Goal: Task Accomplishment & Management: Manage account settings

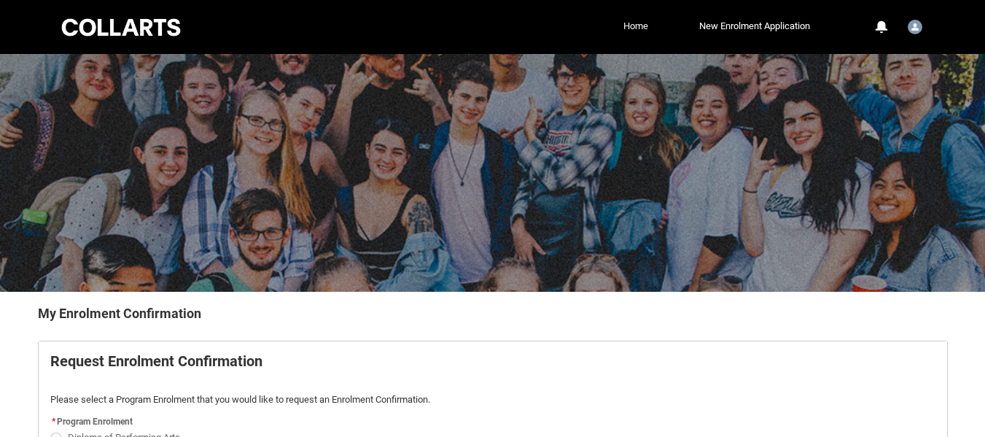
click at [630, 26] on link "Home" at bounding box center [636, 26] width 32 height 22
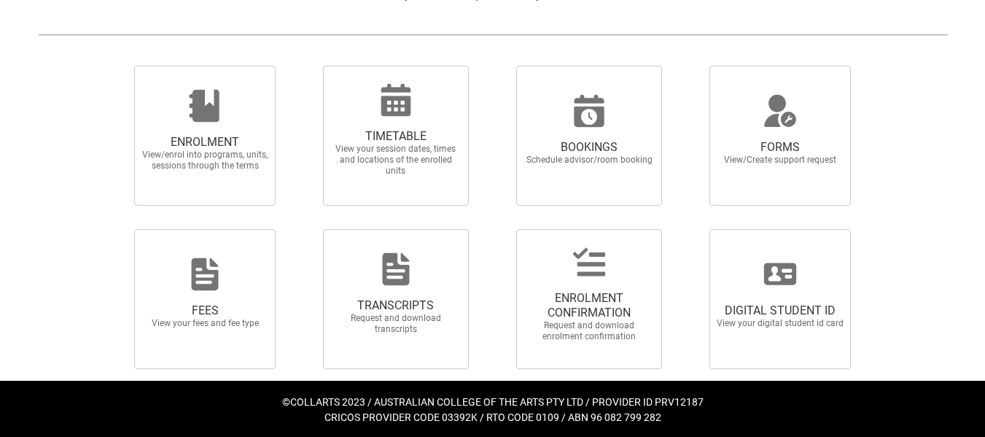
scroll to position [353, 0]
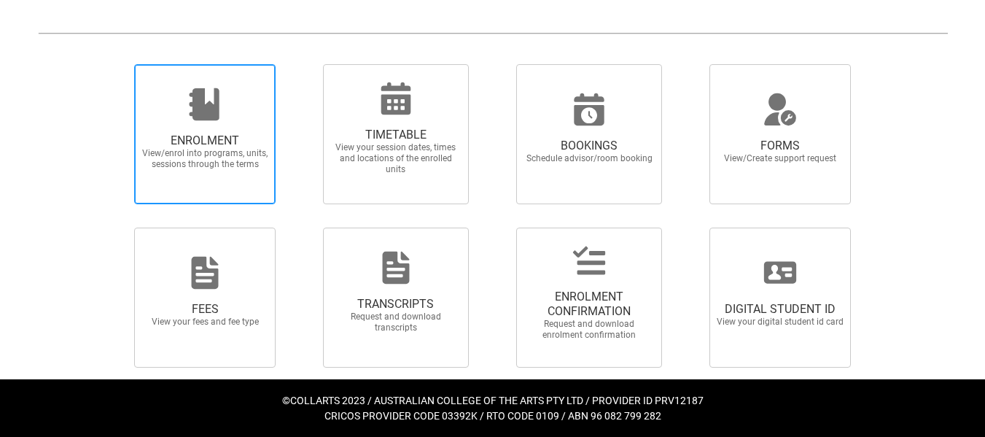
click at [220, 152] on span "View/enrol into programs, units, sessions through the terms" at bounding box center [205, 159] width 128 height 22
click at [117, 64] on input "ENROLMENT View/enrol into programs, units, sessions through the terms" at bounding box center [116, 63] width 1 height 1
radio input "true"
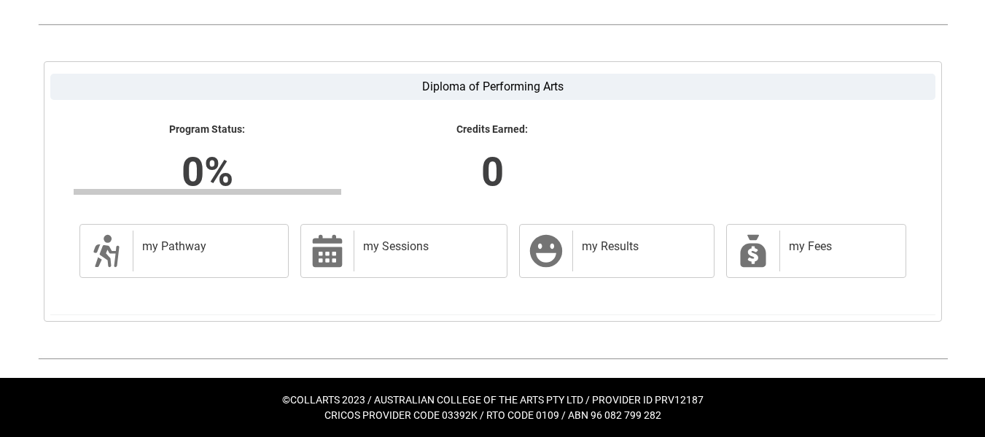
scroll to position [366, 0]
click at [149, 265] on div "my Pathway" at bounding box center [208, 250] width 150 height 41
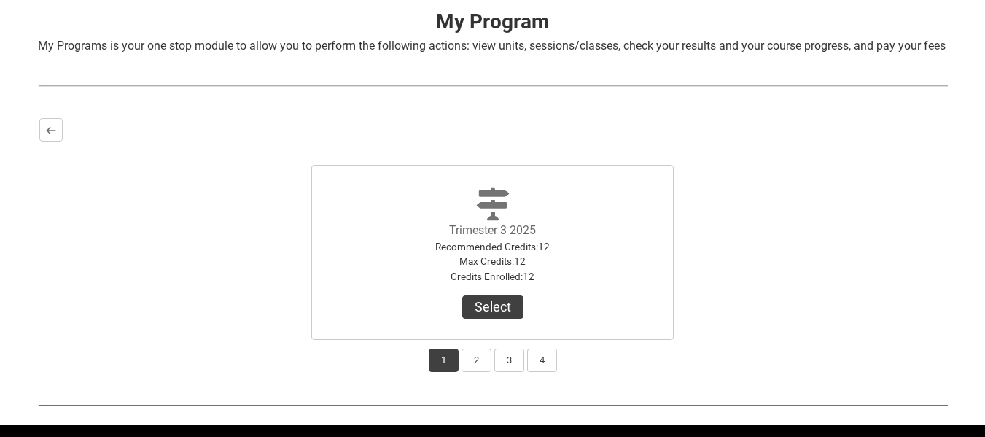
scroll to position [361, 0]
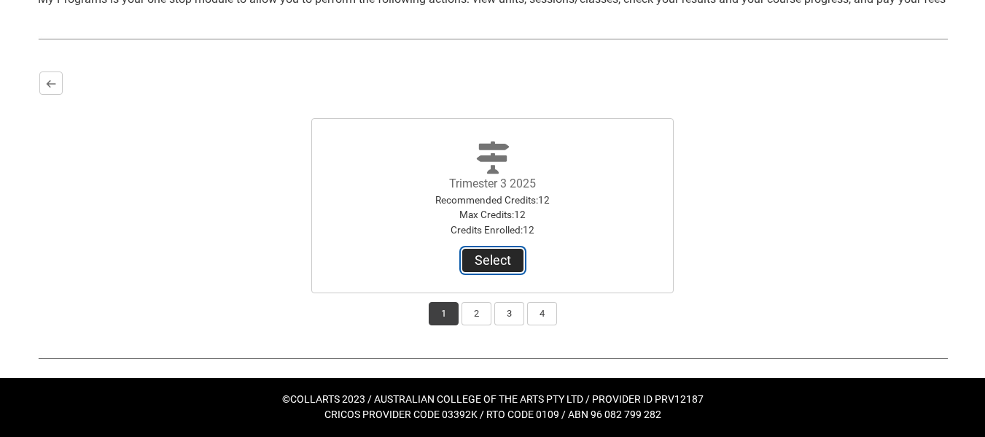
click at [505, 258] on button "Select" at bounding box center [492, 260] width 61 height 23
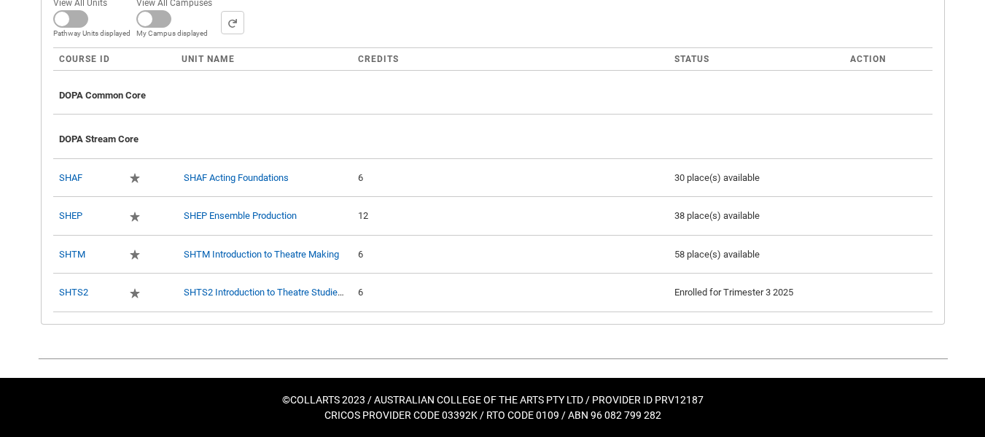
scroll to position [567, 0]
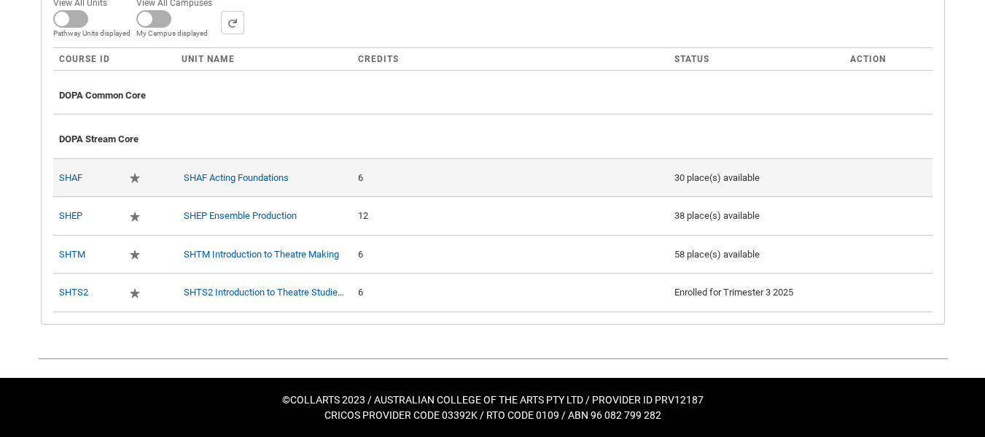
click at [868, 177] on td at bounding box center [888, 177] width 88 height 39
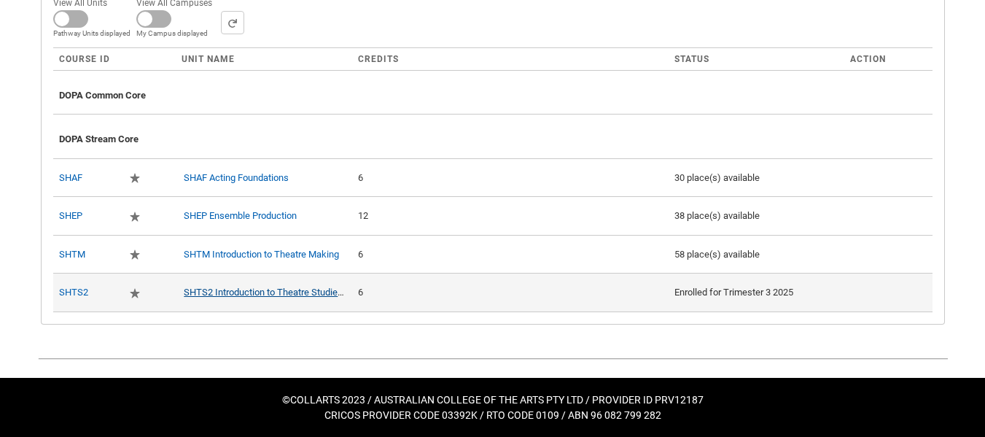
click at [267, 291] on link "SHTS2 Introduction to Theatre Studies 2" at bounding box center [267, 292] width 166 height 11
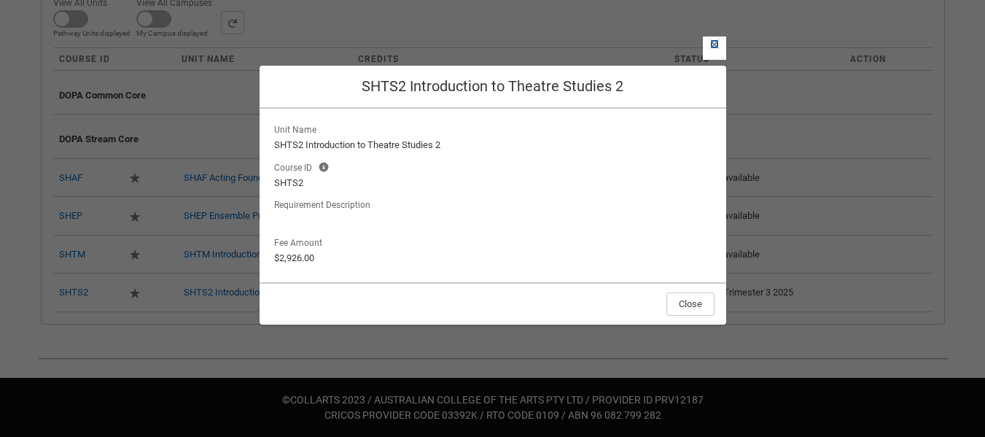
click at [712, 43] on lightning-primitive-icon "button" at bounding box center [714, 44] width 10 height 11
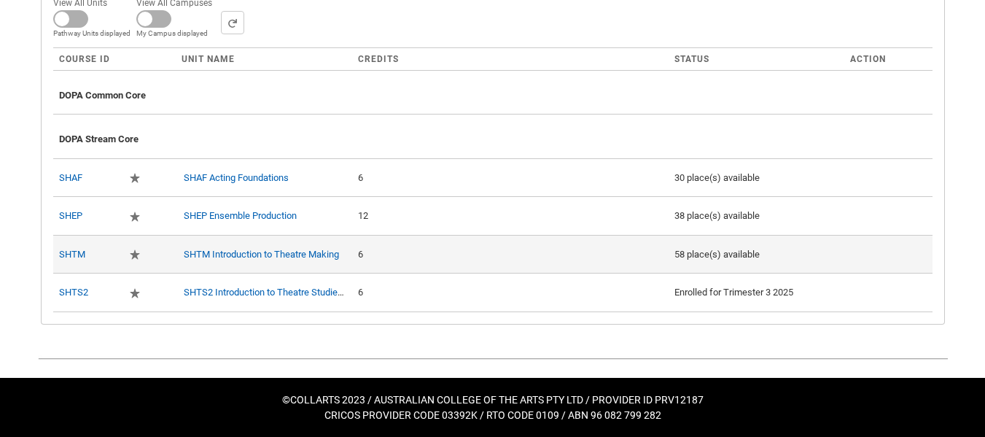
click at [556, 249] on div "6" at bounding box center [510, 254] width 305 height 15
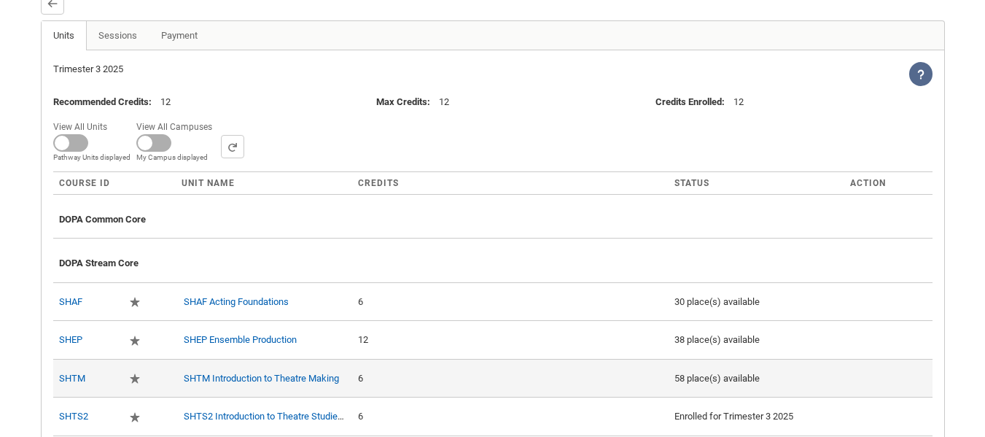
scroll to position [423, 0]
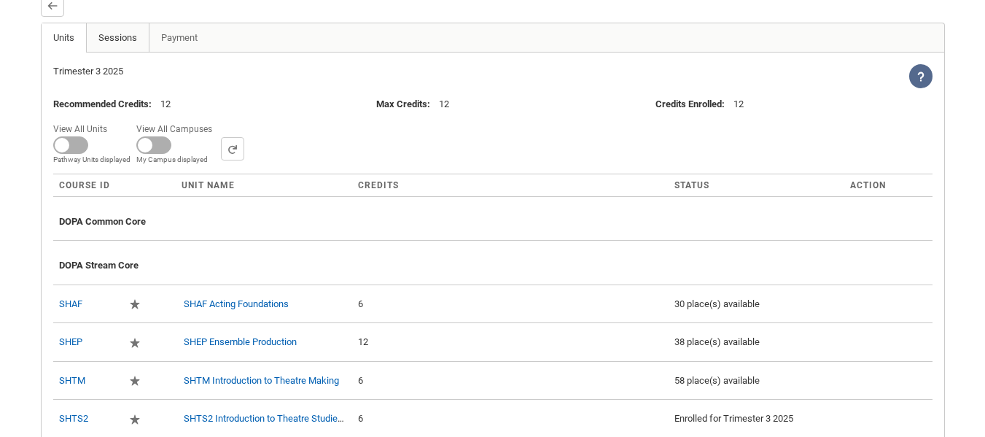
click at [116, 52] on link "Sessions" at bounding box center [117, 37] width 63 height 29
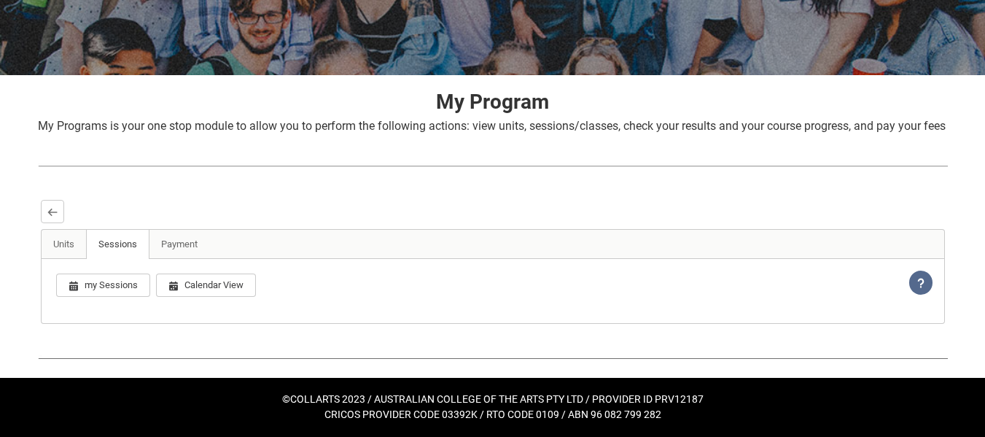
scroll to position [260, 0]
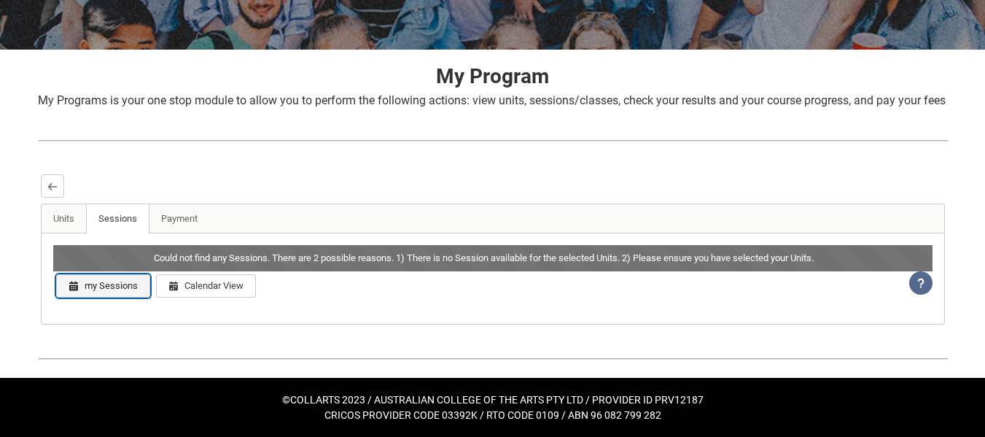
click at [101, 291] on button "my Sessions" at bounding box center [103, 285] width 94 height 23
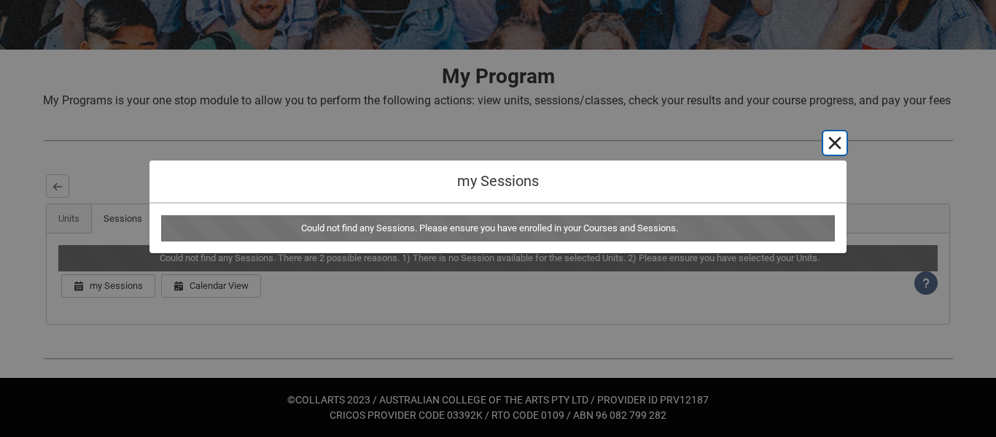
click at [841, 144] on button "Cancel and close" at bounding box center [834, 142] width 23 height 23
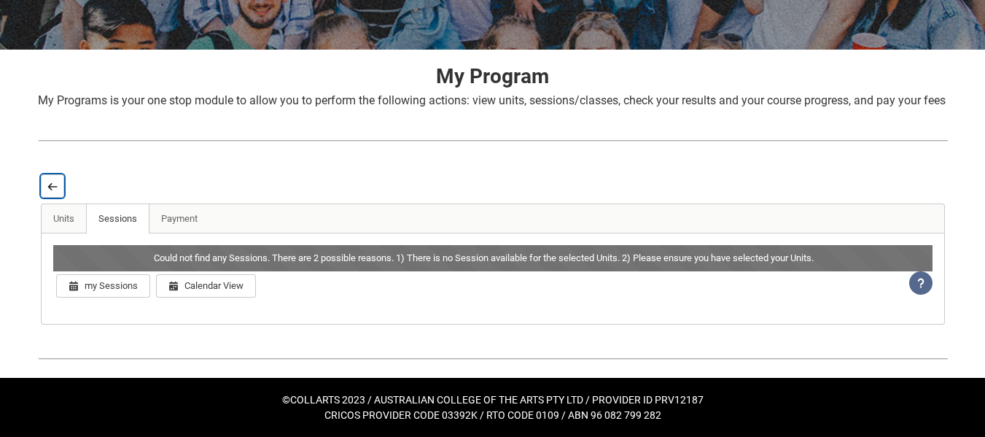
click at [58, 184] on button "Back" at bounding box center [52, 185] width 23 height 23
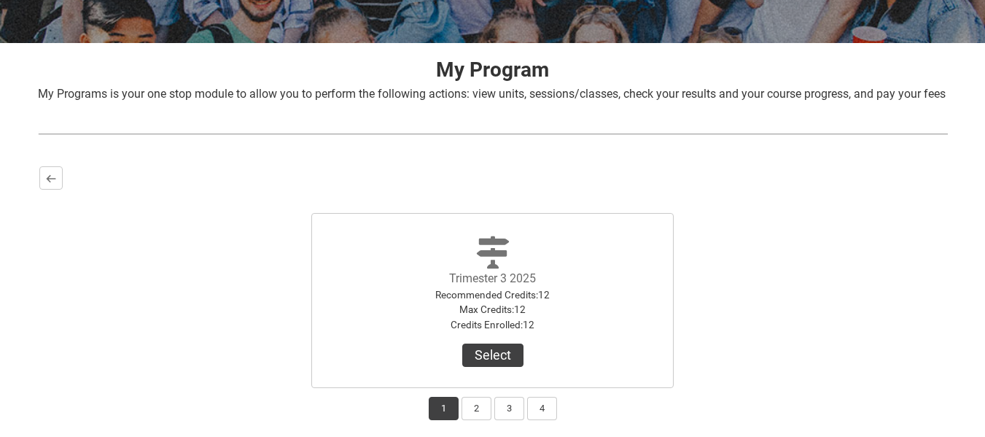
scroll to position [275, 0]
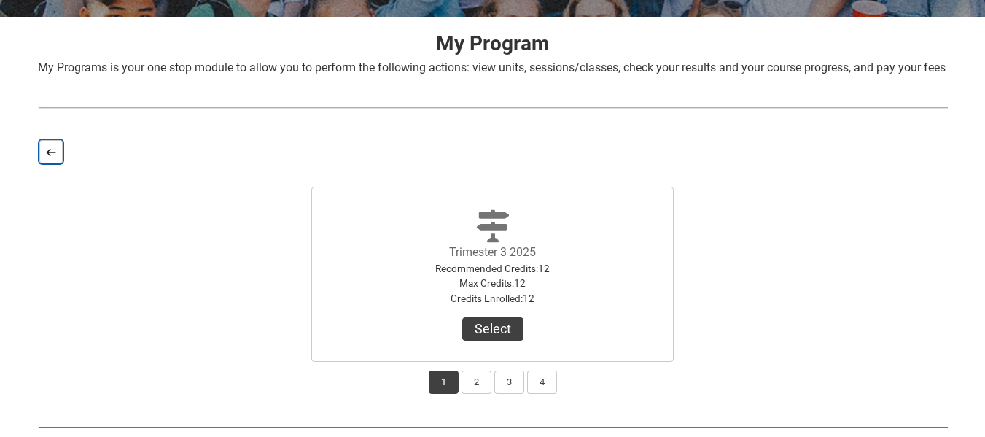
click at [55, 157] on lightning-primitive-icon "button" at bounding box center [51, 152] width 10 height 11
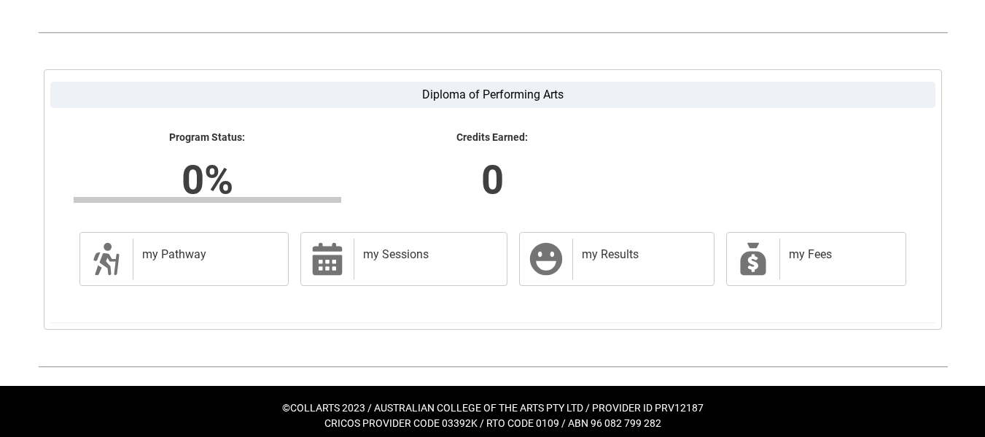
scroll to position [357, 0]
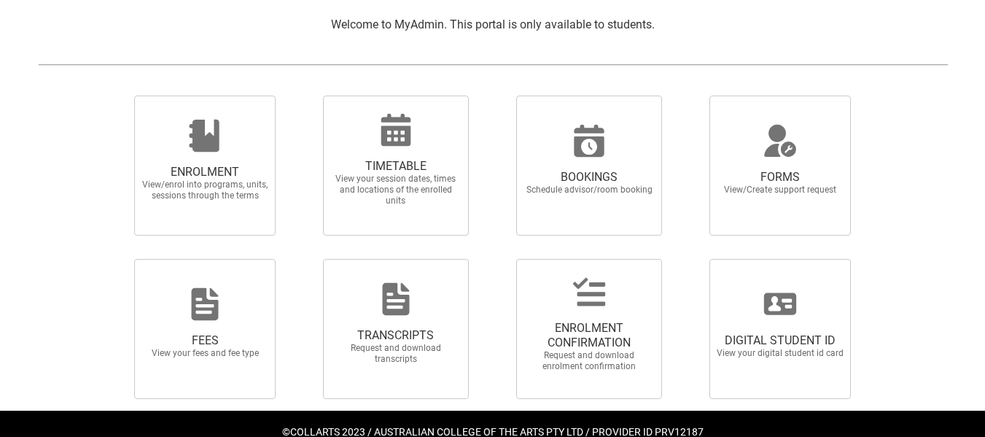
scroll to position [322, 0]
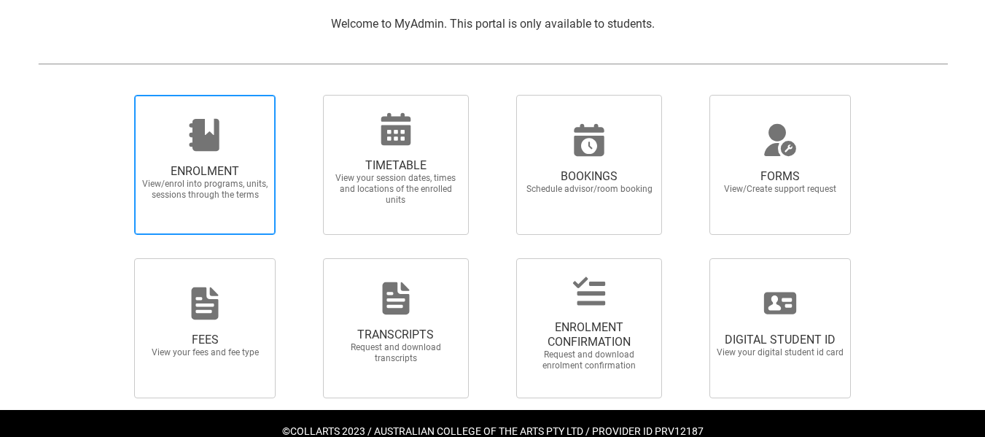
click at [219, 155] on span "ENROLMENT View/enrol into programs, units, sessions through the terms" at bounding box center [205, 182] width 140 height 60
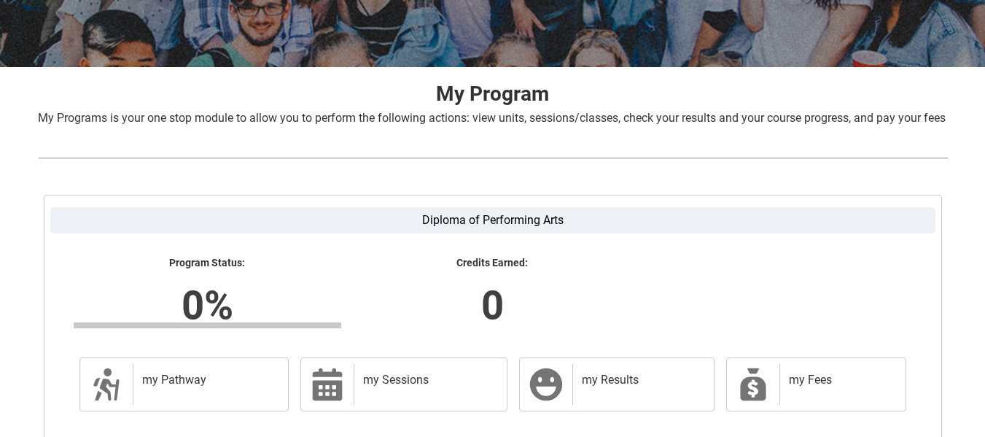
scroll to position [376, 0]
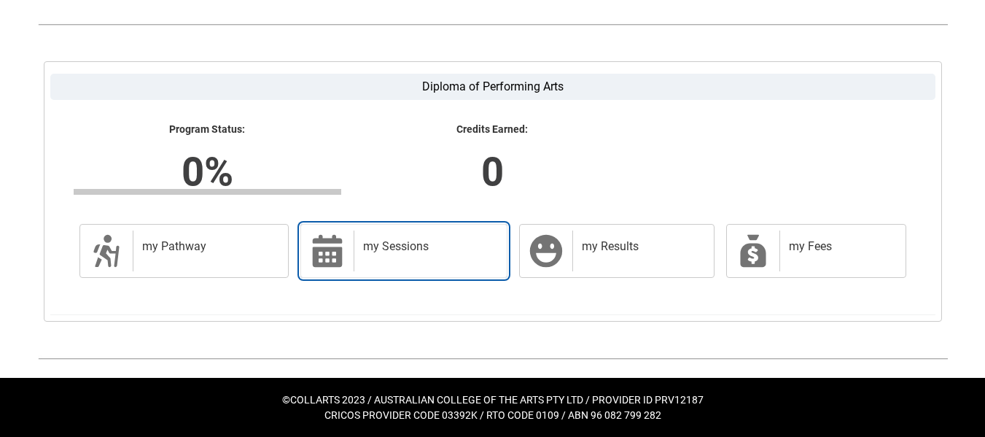
click at [418, 241] on h2 "my Sessions" at bounding box center [427, 246] width 129 height 15
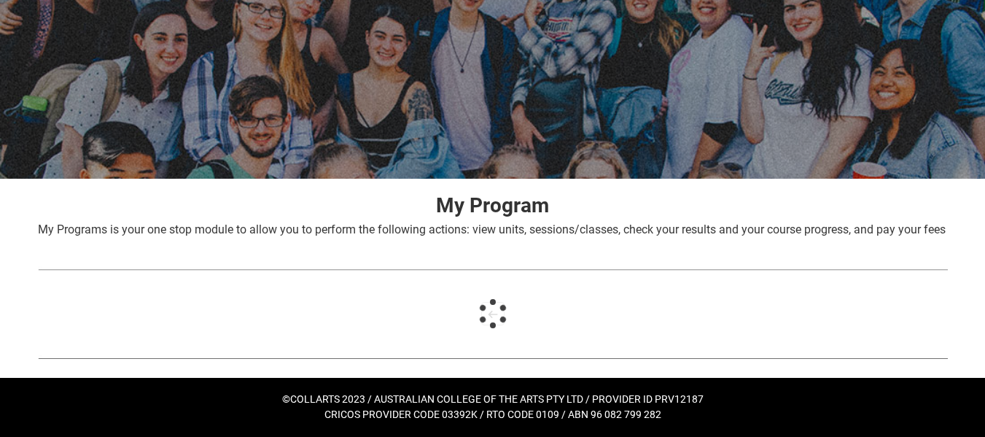
scroll to position [131, 0]
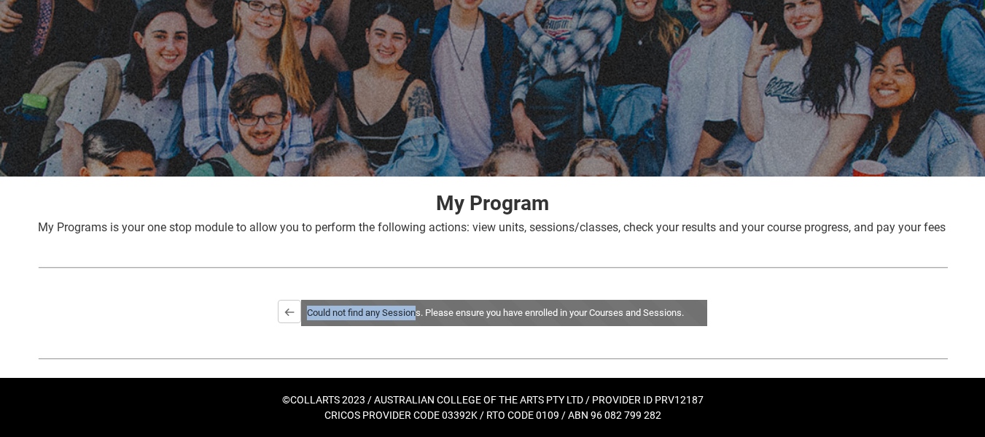
drag, startPoint x: 413, startPoint y: 311, endPoint x: 271, endPoint y: 315, distance: 142.2
click at [271, 315] on div "Back Trimester 3 2025 Recommended Credits : 12 Max Credits : 12 Credits Enrolle…" at bounding box center [493, 312] width 910 height 29
click at [284, 314] on lightning-primitive-icon "button" at bounding box center [289, 311] width 10 height 11
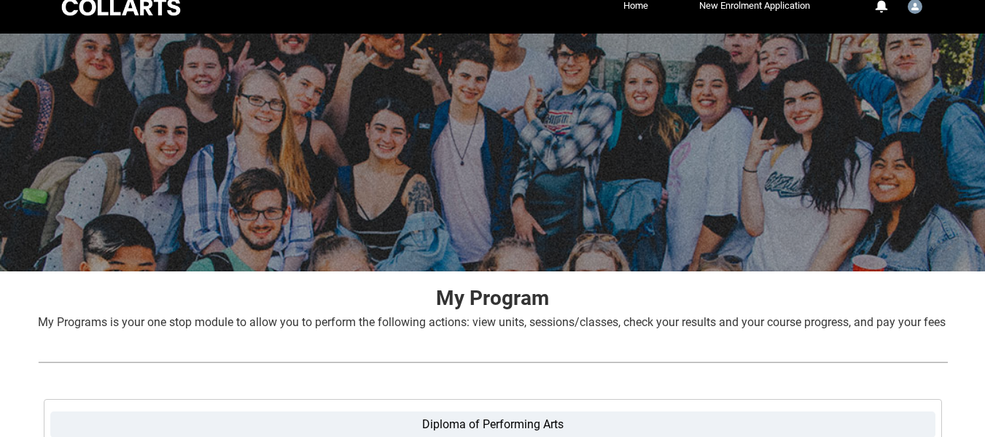
scroll to position [0, 0]
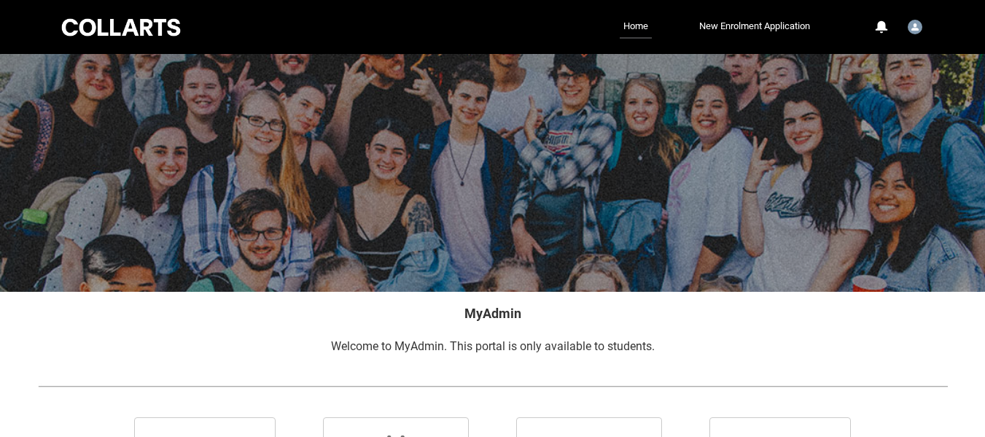
click at [113, 29] on div at bounding box center [121, 27] width 124 height 23
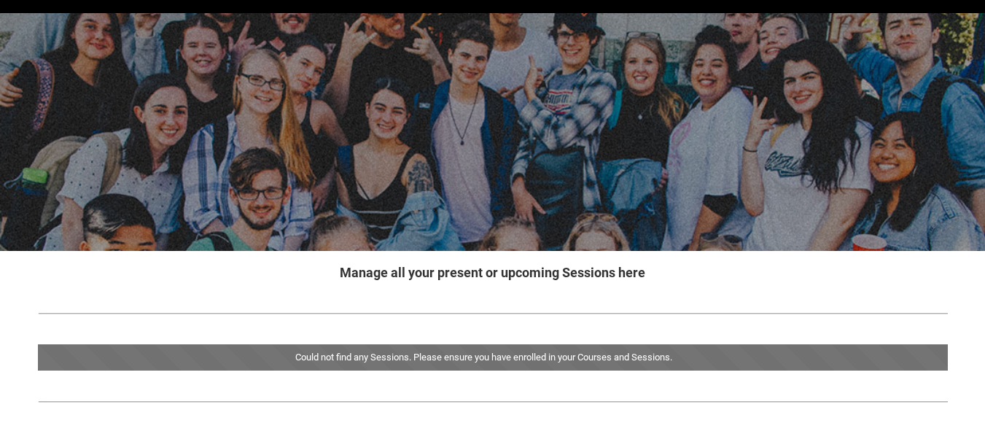
scroll to position [107, 0]
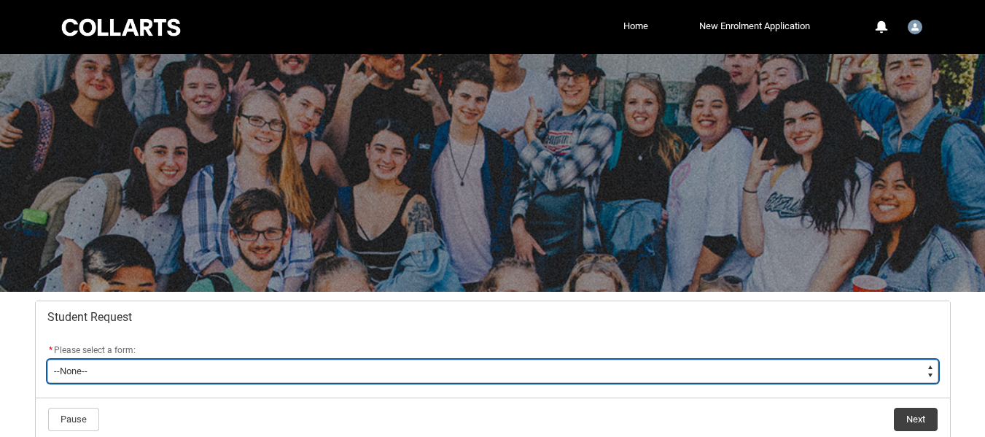
click at [336, 370] on select "--None-- Academic Transcript Application to Appeal Assignment Extension Change …" at bounding box center [492, 370] width 891 height 23
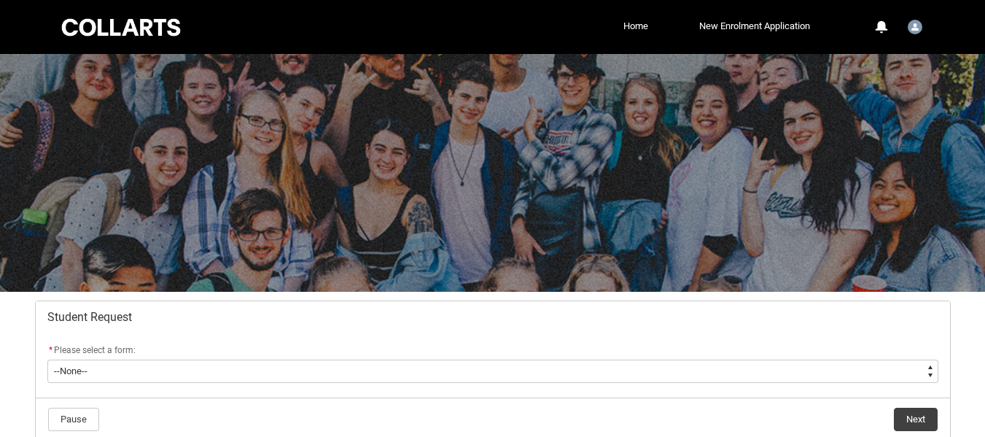
click at [975, 114] on div at bounding box center [492, 173] width 985 height 238
click at [635, 32] on link "Home" at bounding box center [636, 26] width 32 height 22
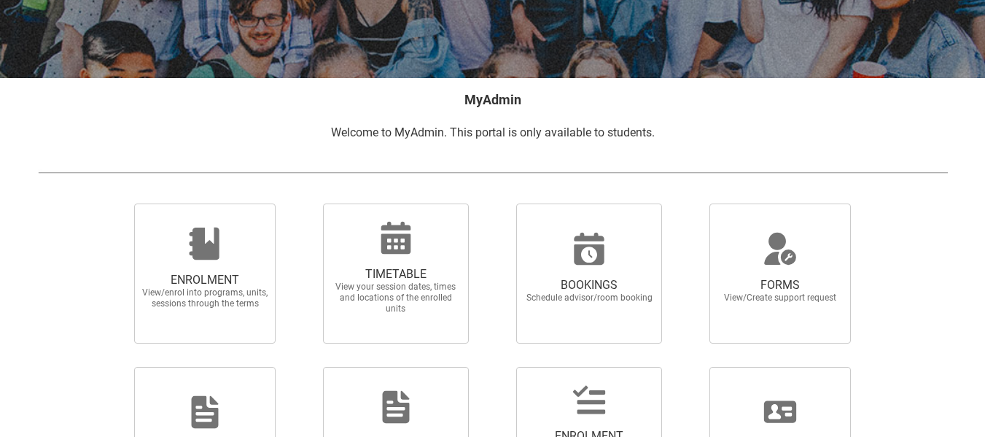
scroll to position [354, 0]
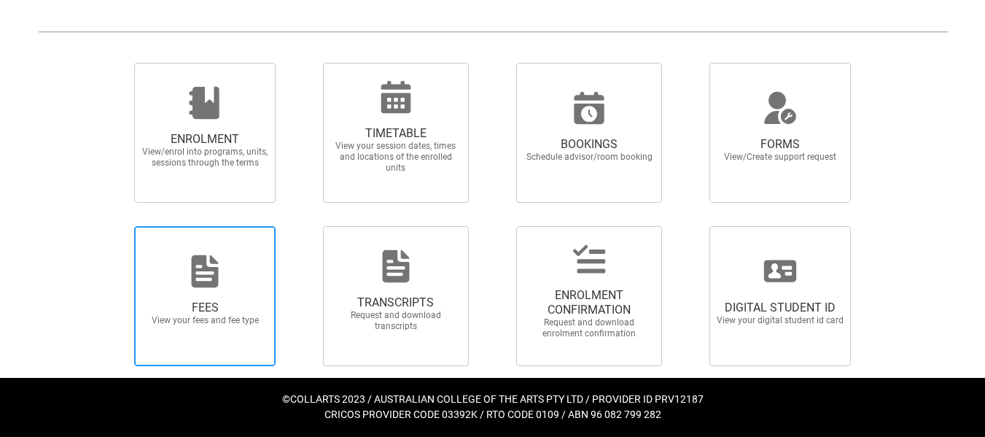
click at [218, 284] on icon at bounding box center [205, 271] width 27 height 32
click at [117, 226] on input "FEES View your fees and fee type" at bounding box center [116, 225] width 1 height 1
radio input "true"
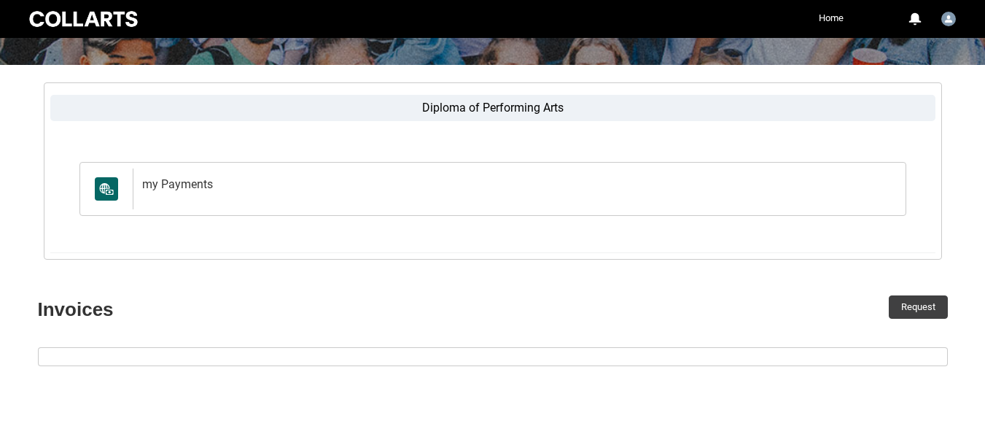
scroll to position [209, 0]
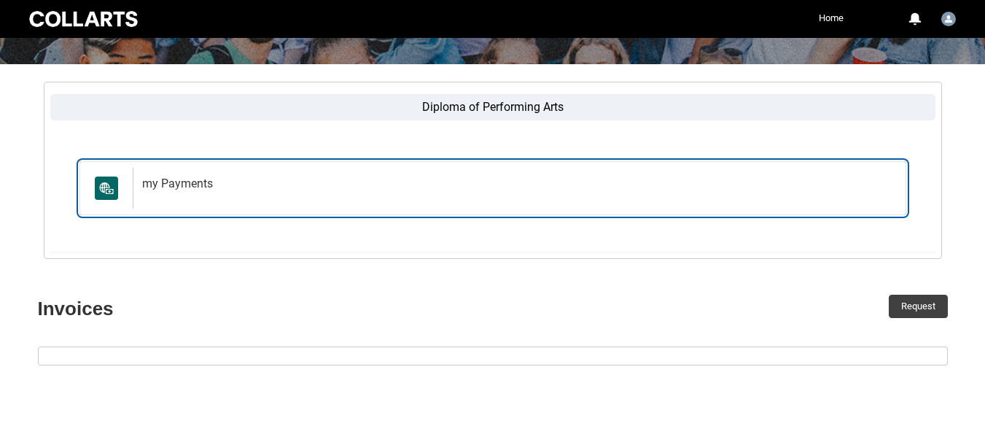
click at [171, 189] on h2 "my Payments" at bounding box center [516, 183] width 749 height 15
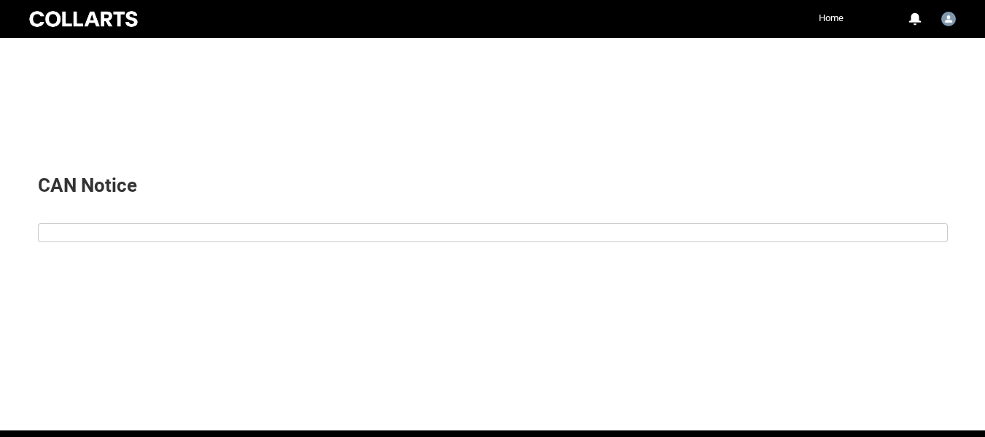
scroll to position [669, 0]
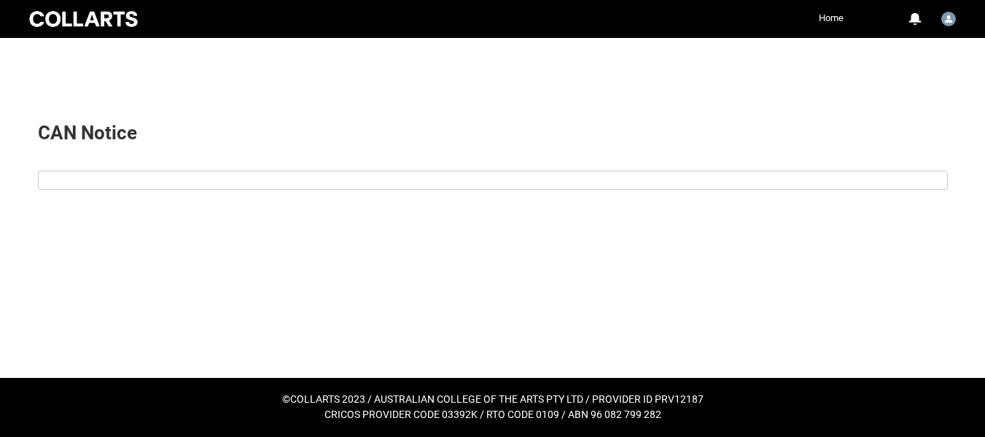
click at [94, 175] on div at bounding box center [493, 175] width 909 height 9
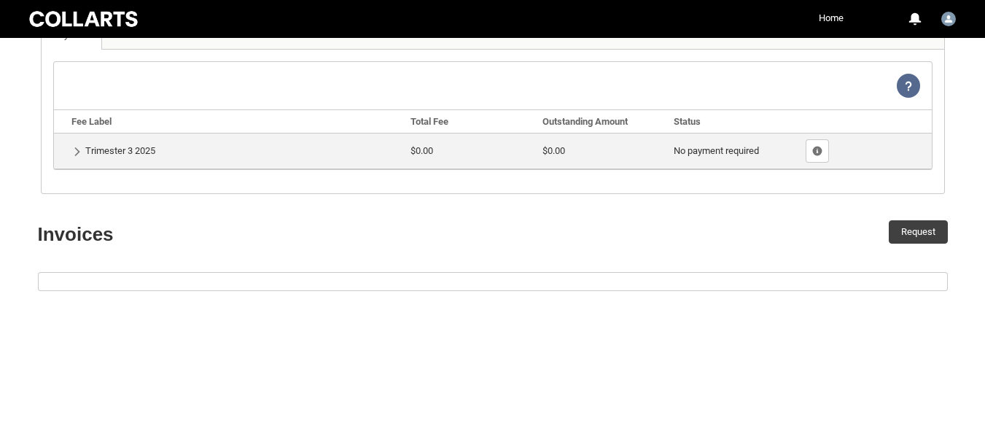
scroll to position [0, 0]
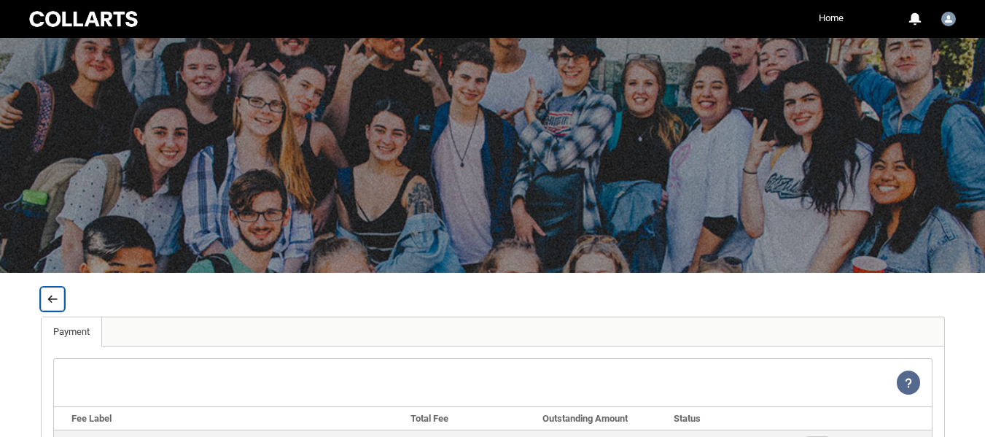
click at [44, 305] on button "Back" at bounding box center [52, 298] width 23 height 23
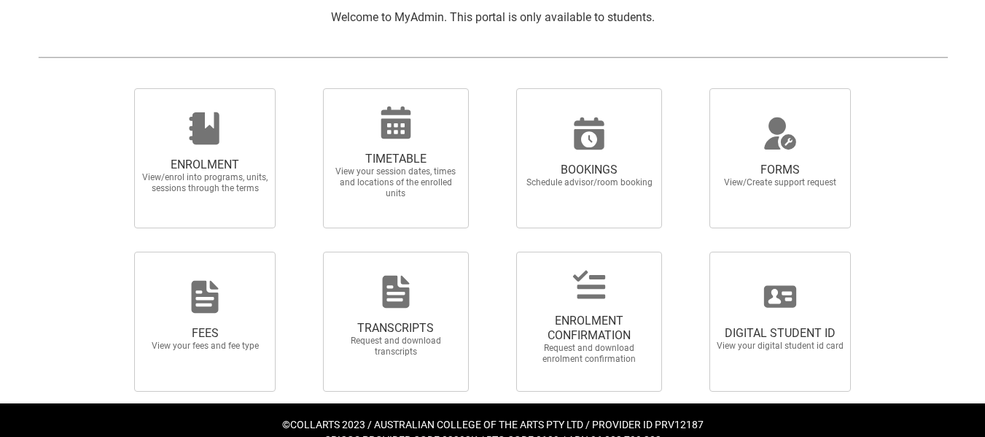
scroll to position [354, 0]
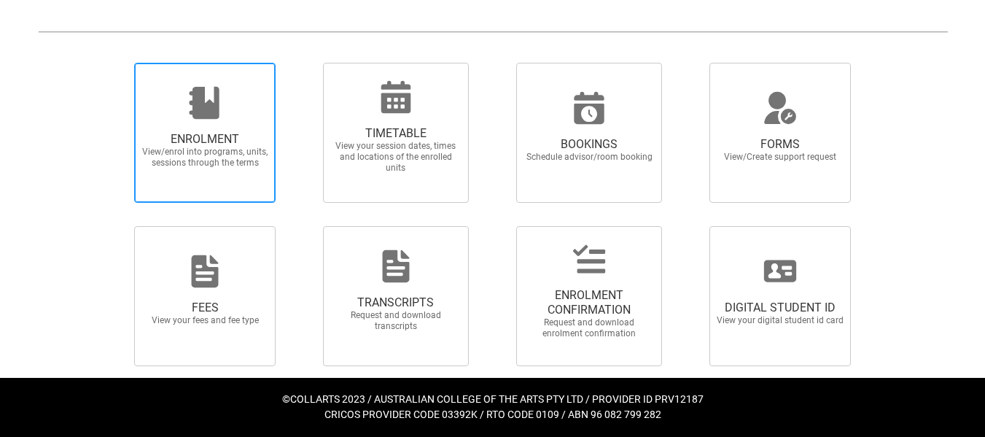
click at [262, 171] on span "ENROLMENT View/enrol into programs, units, sessions through the terms" at bounding box center [205, 150] width 140 height 60
click at [117, 63] on input "ENROLMENT View/enrol into programs, units, sessions through the terms" at bounding box center [116, 62] width 1 height 1
radio input "true"
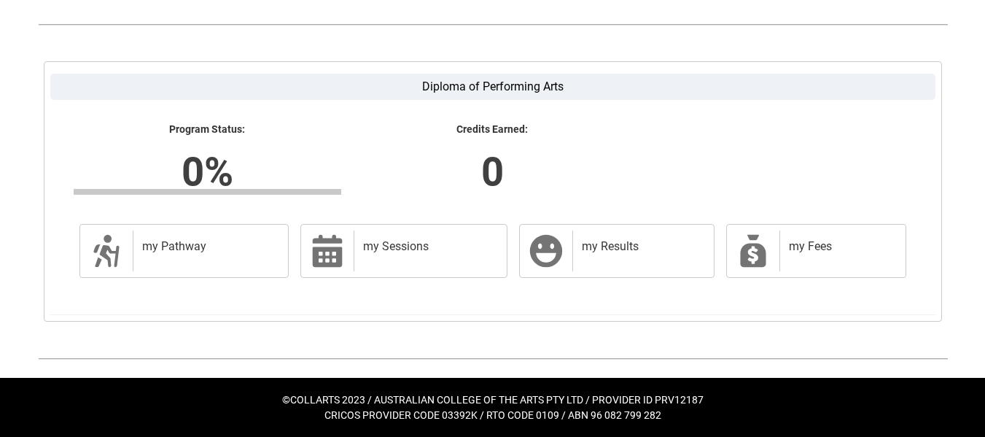
scroll to position [376, 0]
click at [852, 260] on div "my Fees" at bounding box center [839, 250] width 120 height 41
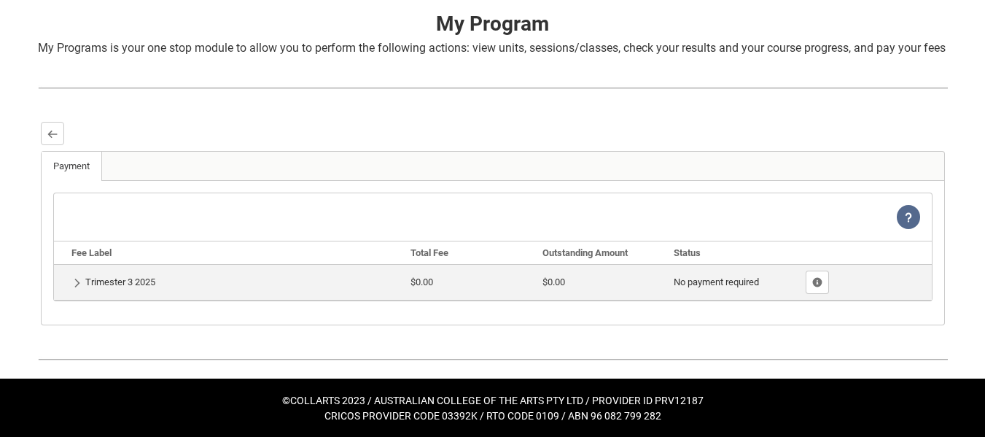
scroll to position [313, 0]
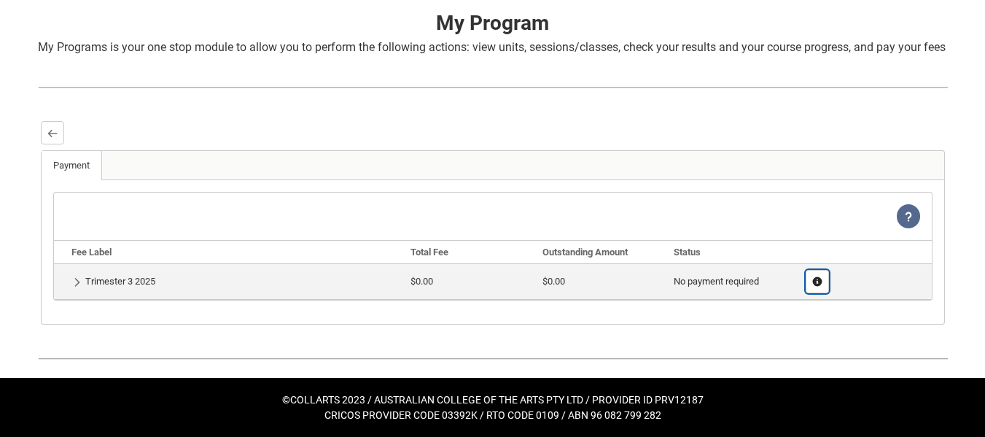
click at [821, 281] on lightning-primitive-icon "button" at bounding box center [817, 281] width 10 height 11
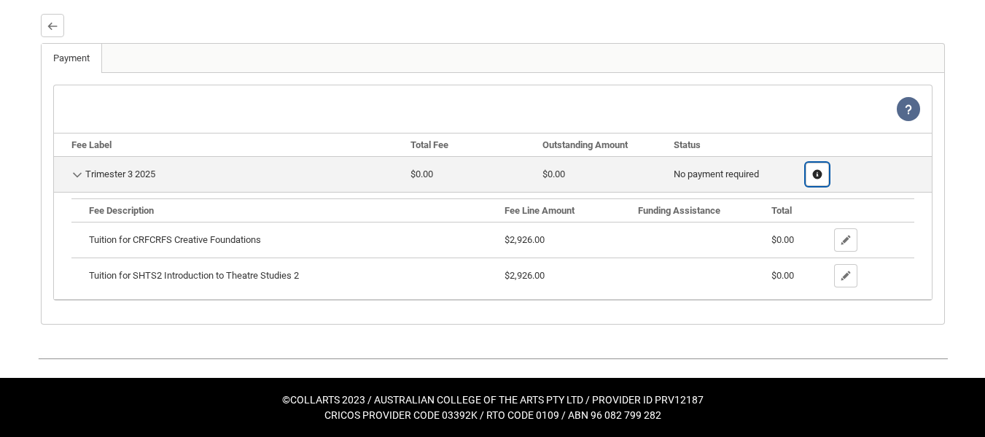
scroll to position [420, 0]
click at [910, 112] on icon at bounding box center [908, 109] width 10 height 10
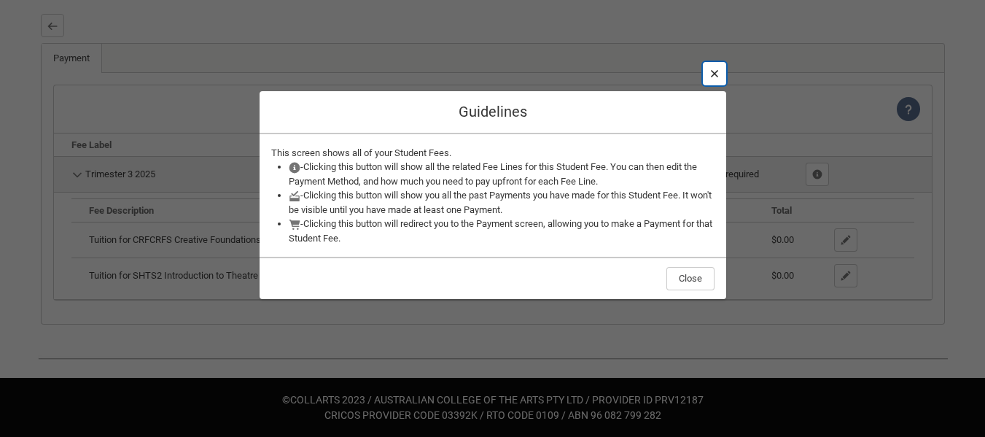
click at [714, 75] on lightning-primitive-icon "button" at bounding box center [714, 73] width 10 height 11
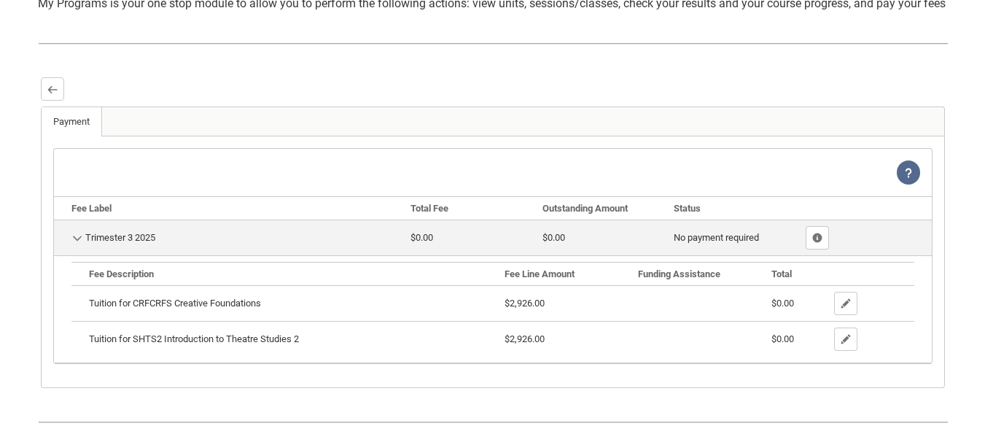
scroll to position [338, 0]
click at [54, 96] on lightning-primitive-icon "button" at bounding box center [52, 90] width 10 height 11
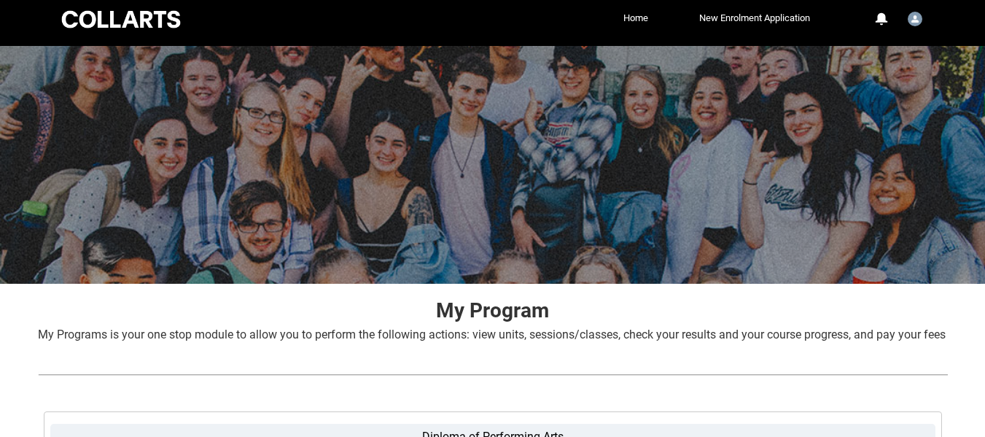
scroll to position [0, 0]
